Goal: Transaction & Acquisition: Purchase product/service

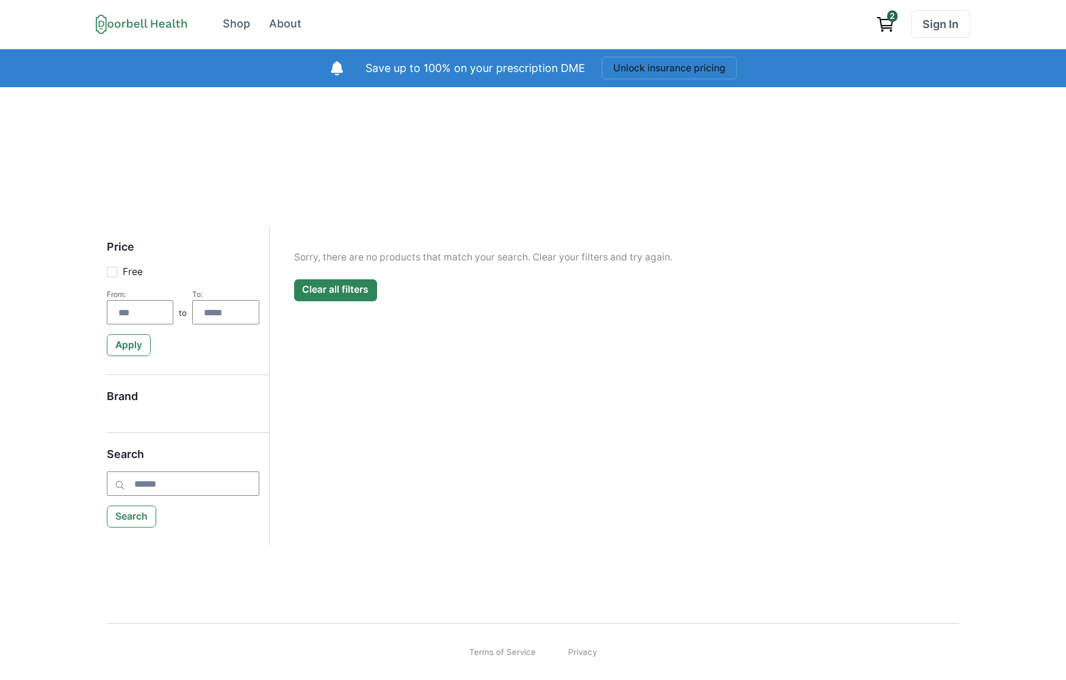
click at [334, 297] on button "Clear all filters" at bounding box center [335, 290] width 83 height 22
click at [358, 96] on div "Price Free From: to To: Apply Brand Search Search Filter Clear all Price Free F…" at bounding box center [533, 344] width 1066 height 514
